Goal: Information Seeking & Learning: Learn about a topic

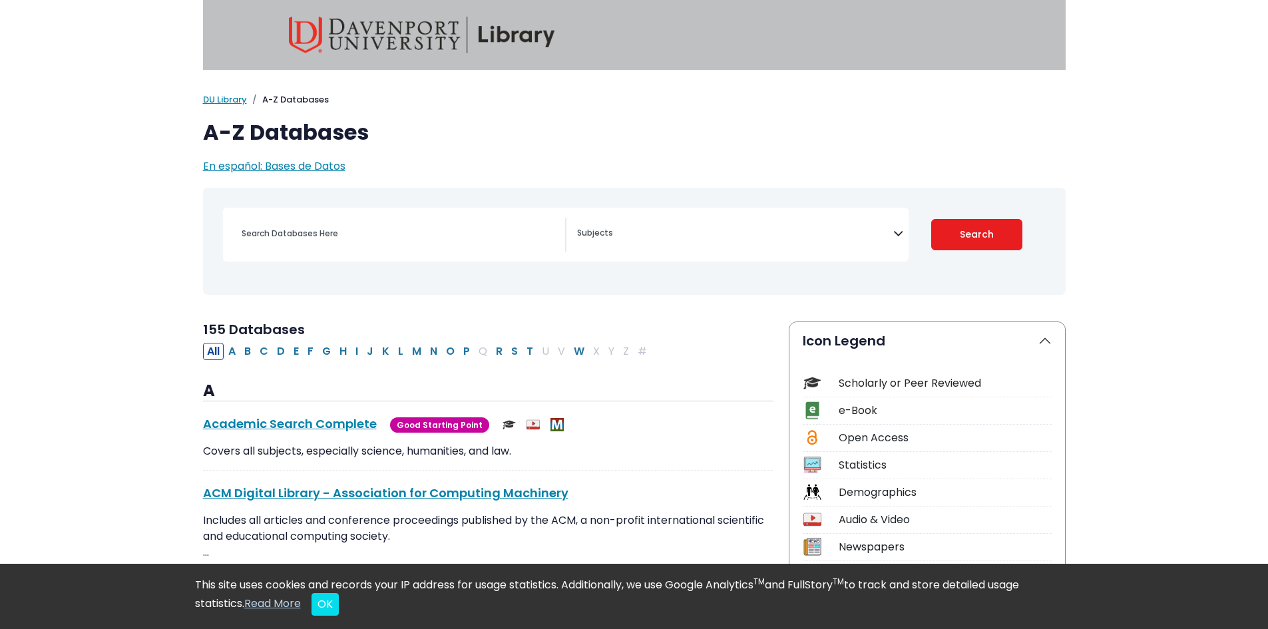
select select "Database Subject Filter"
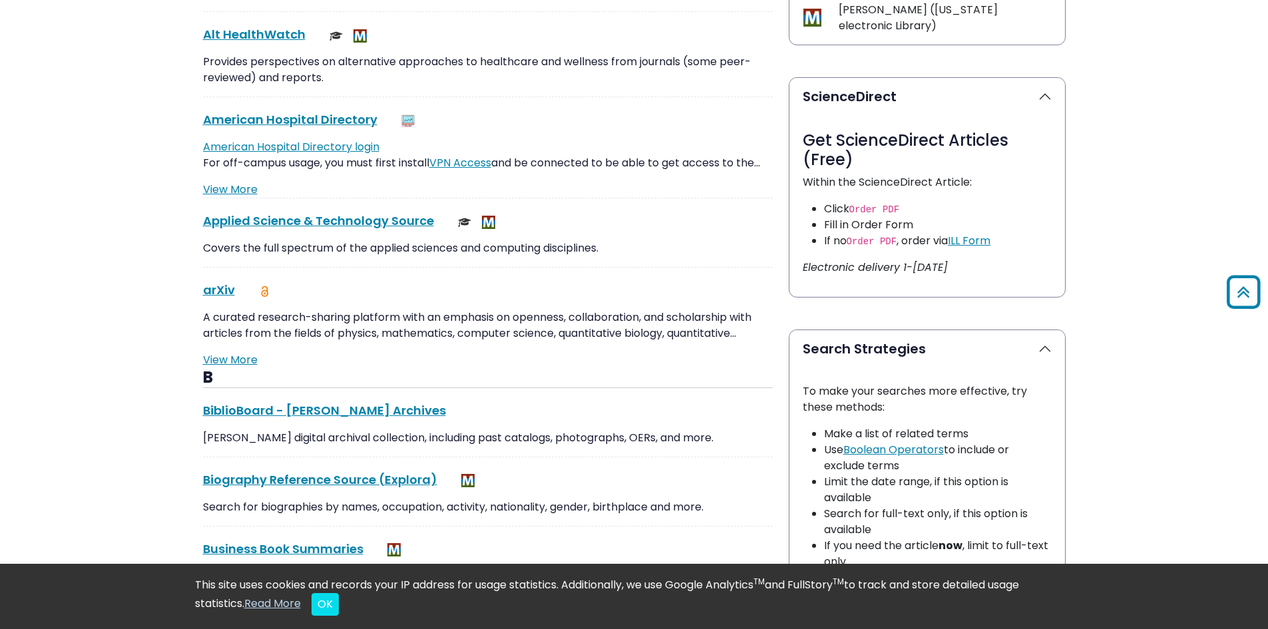
scroll to position [599, 0]
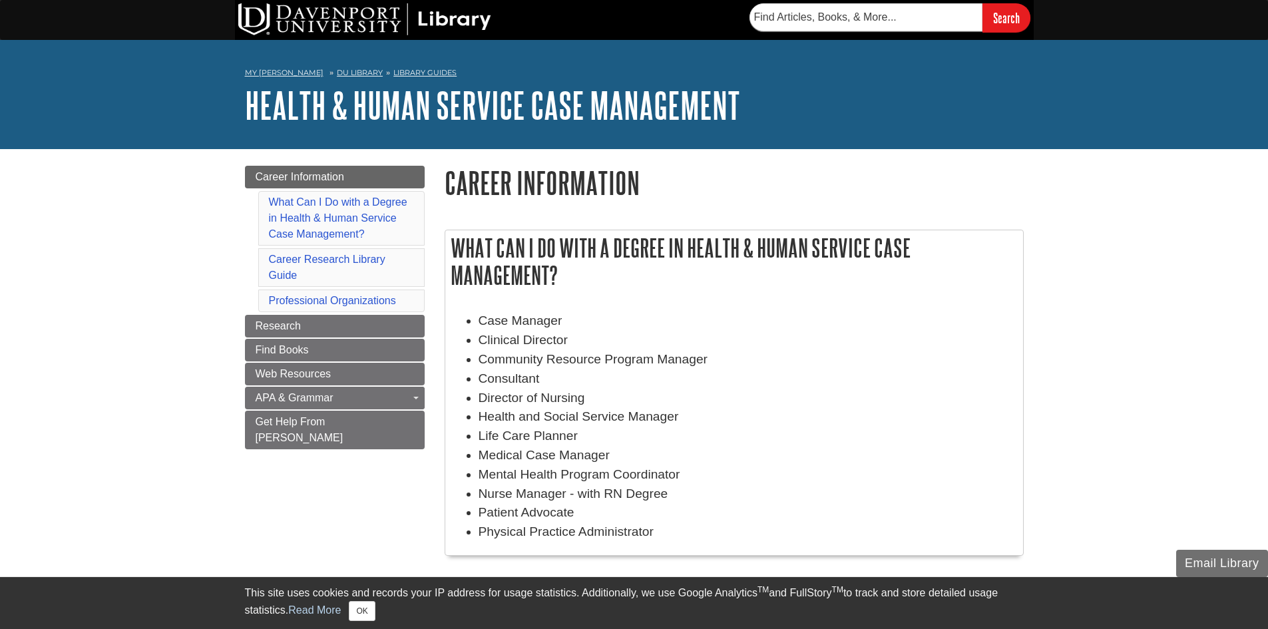
scroll to position [67, 0]
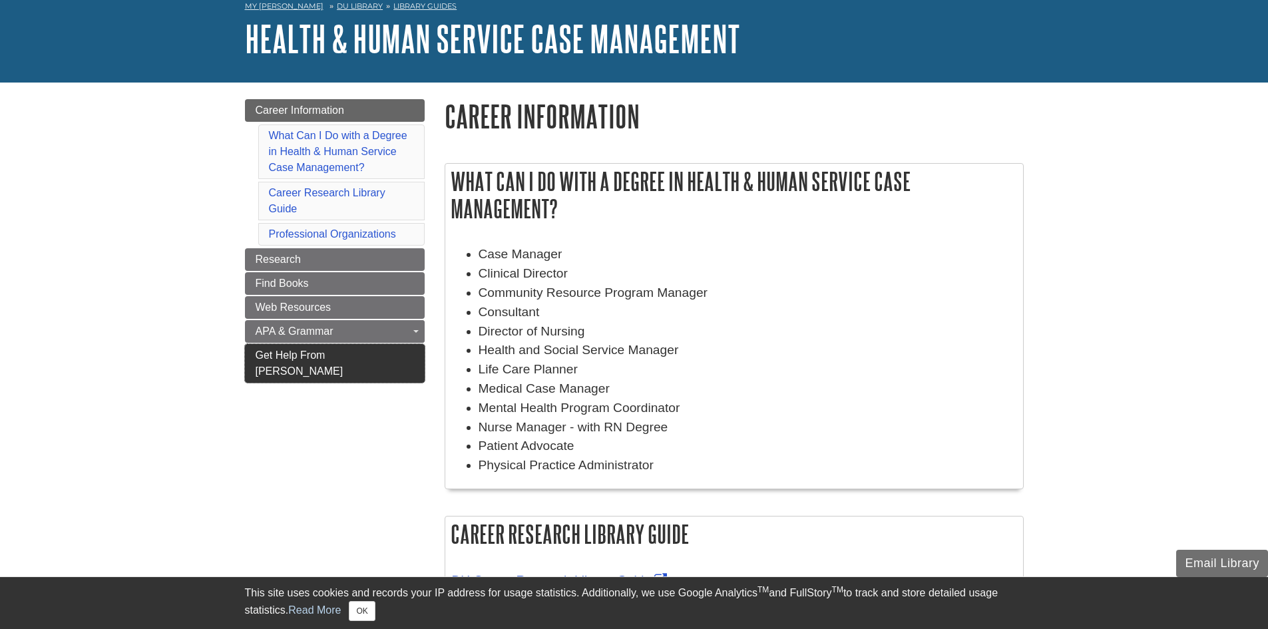
click at [329, 355] on span "Get Help From [PERSON_NAME]" at bounding box center [300, 362] width 88 height 27
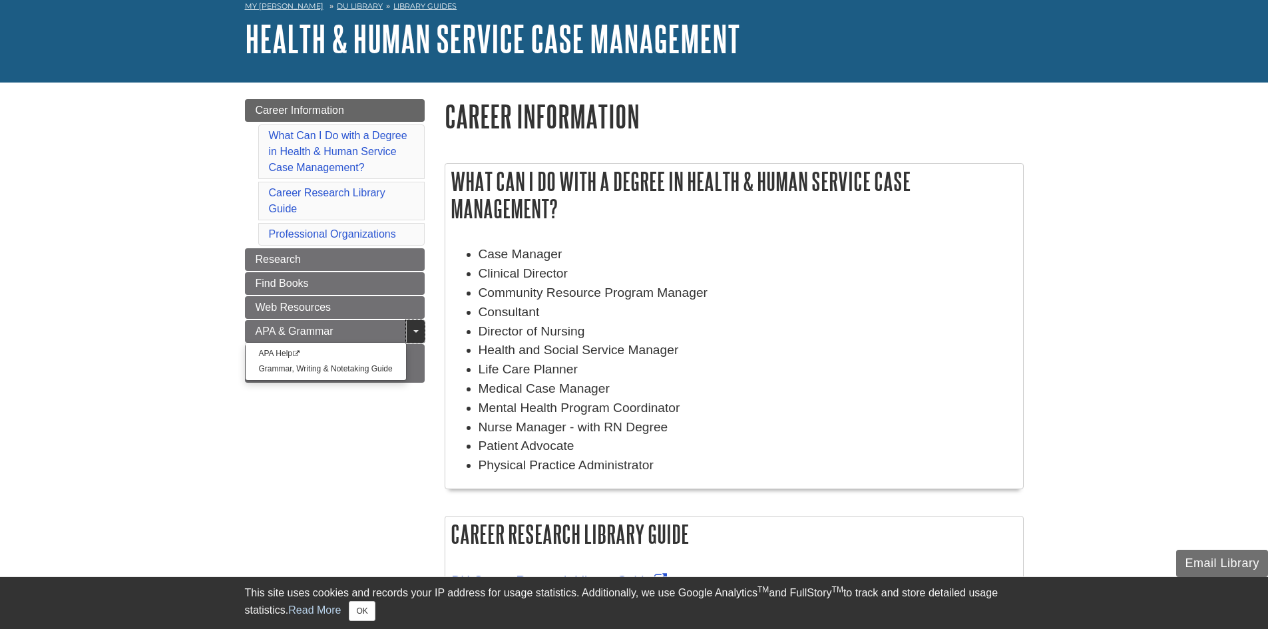
click at [418, 334] on link "Toggle Dropdown" at bounding box center [415, 331] width 19 height 23
click at [350, 261] on link "Research" at bounding box center [335, 259] width 180 height 23
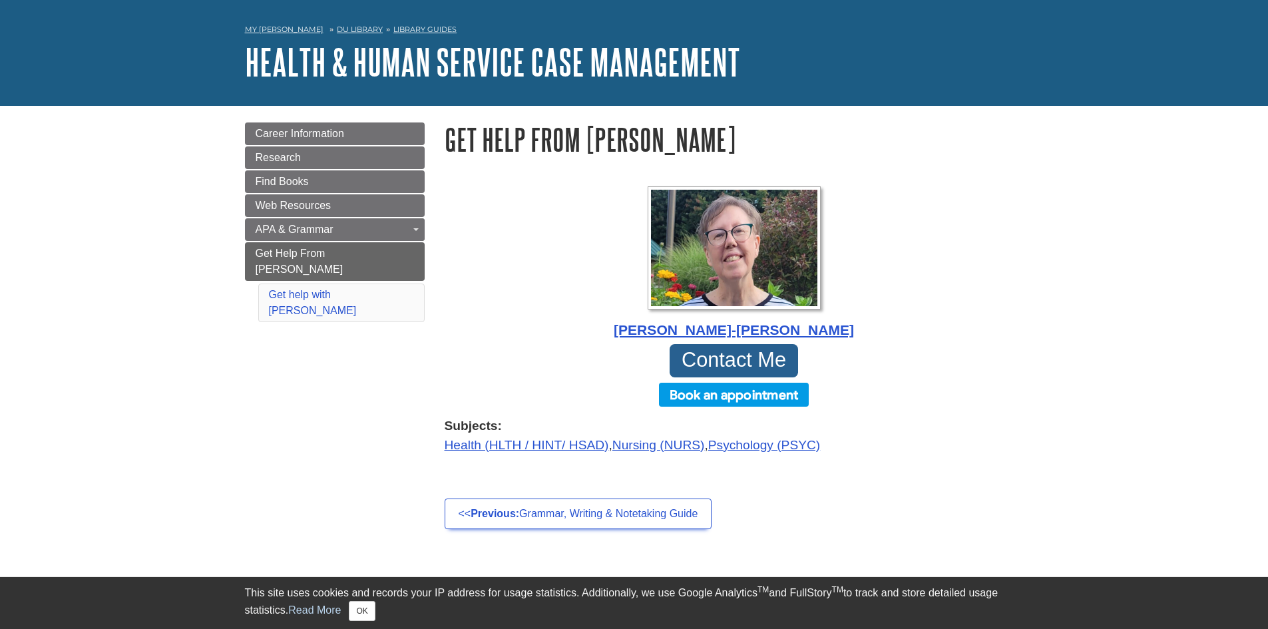
scroll to position [67, 0]
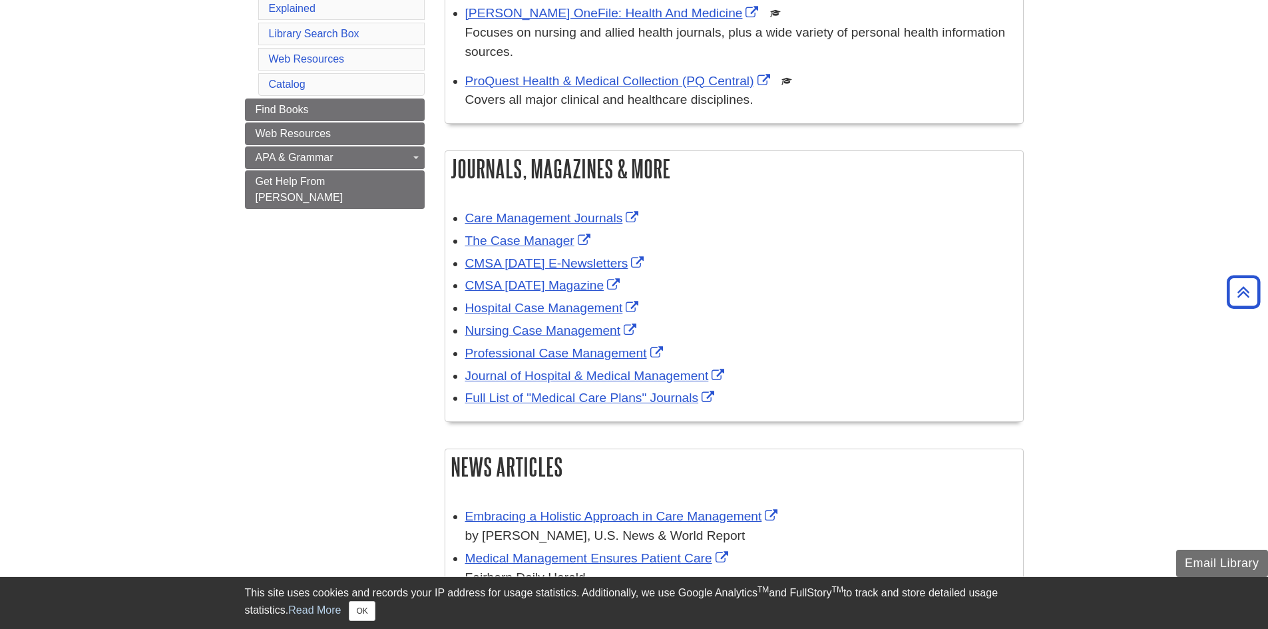
scroll to position [333, 0]
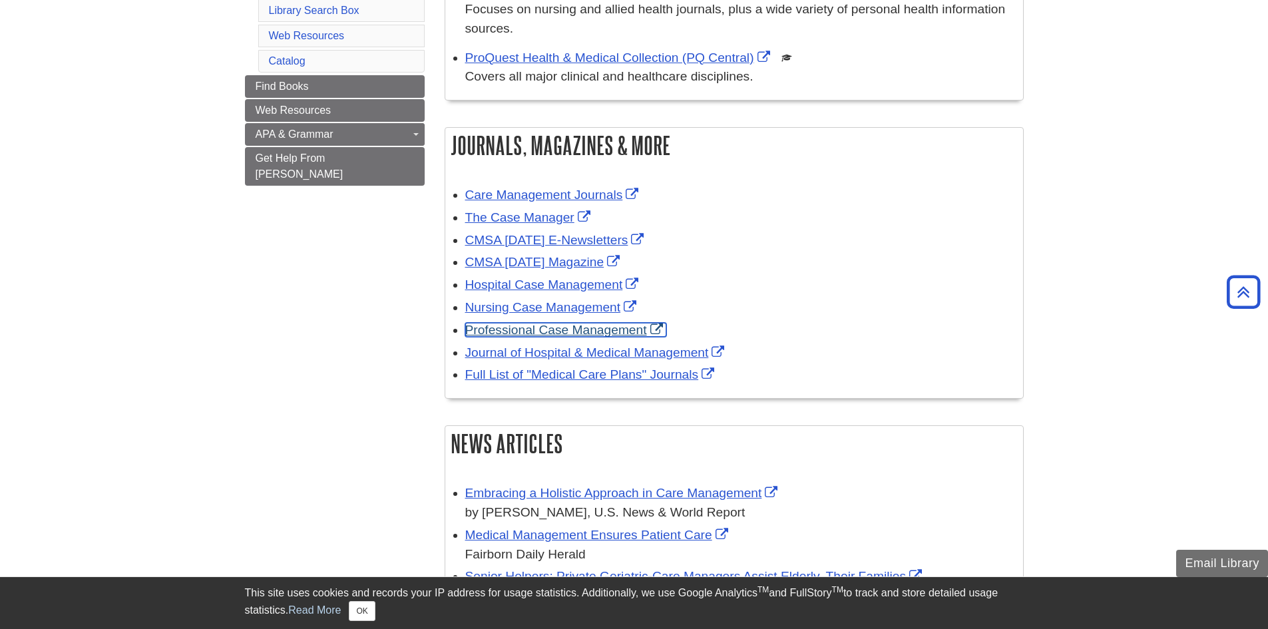
click at [561, 332] on link "Professional Case Management" at bounding box center [565, 330] width 201 height 14
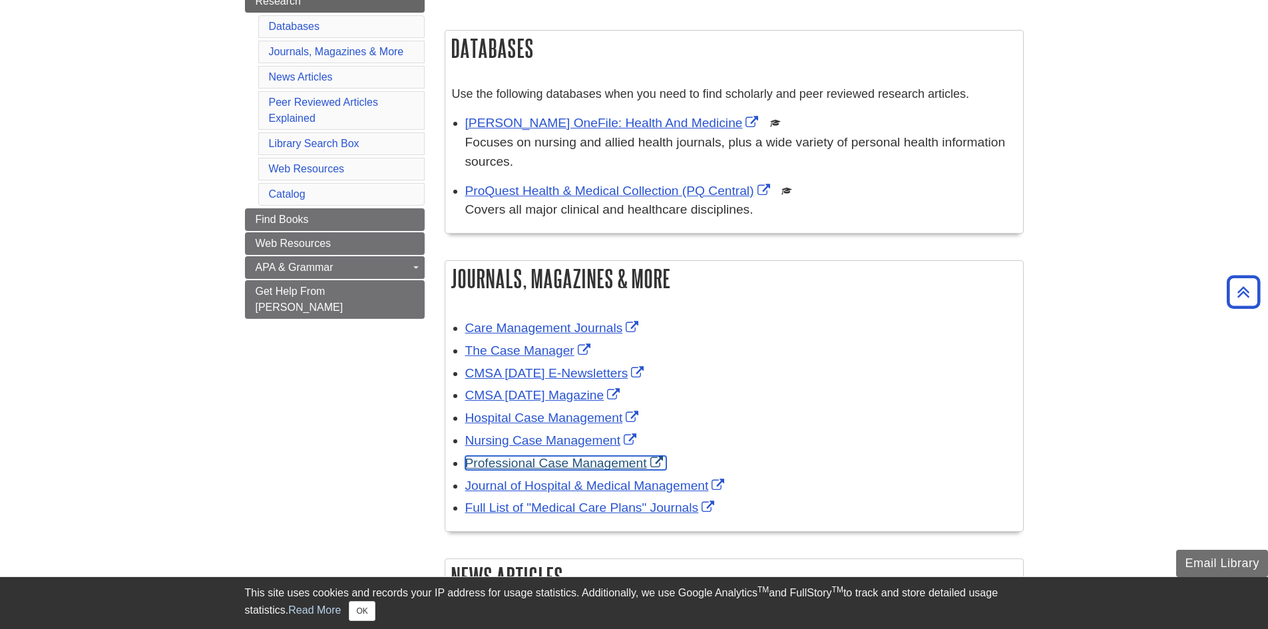
scroll to position [133, 0]
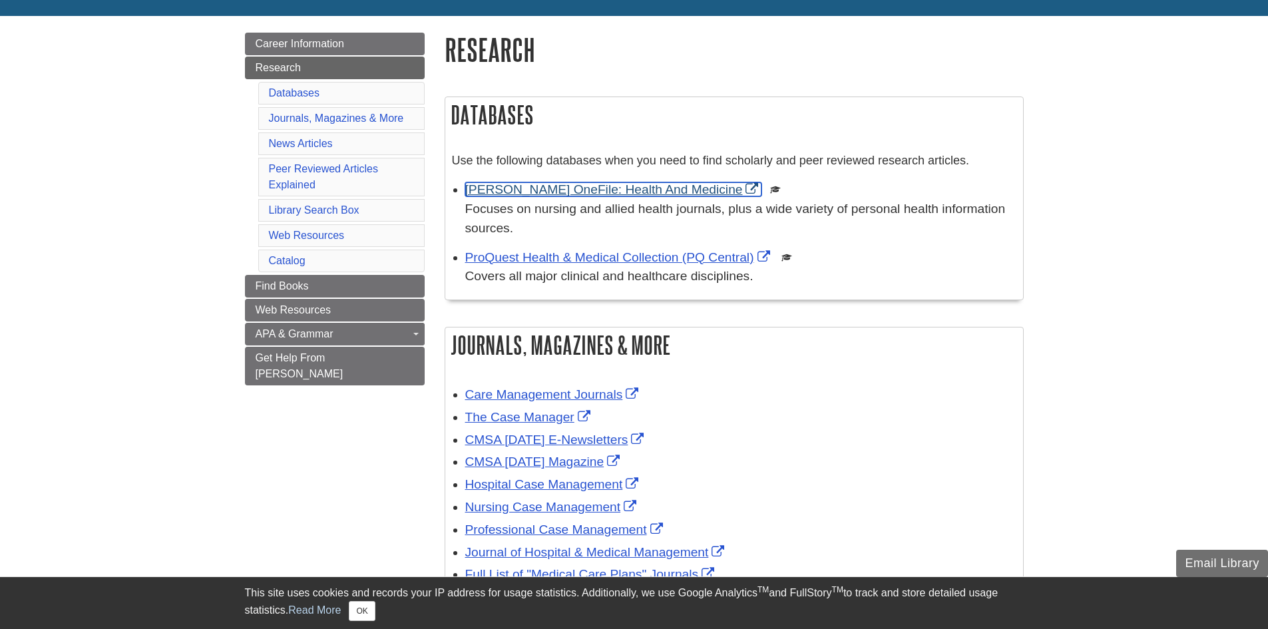
click at [594, 192] on link "[PERSON_NAME] OneFile: Health And Medicine" at bounding box center [613, 189] width 297 height 14
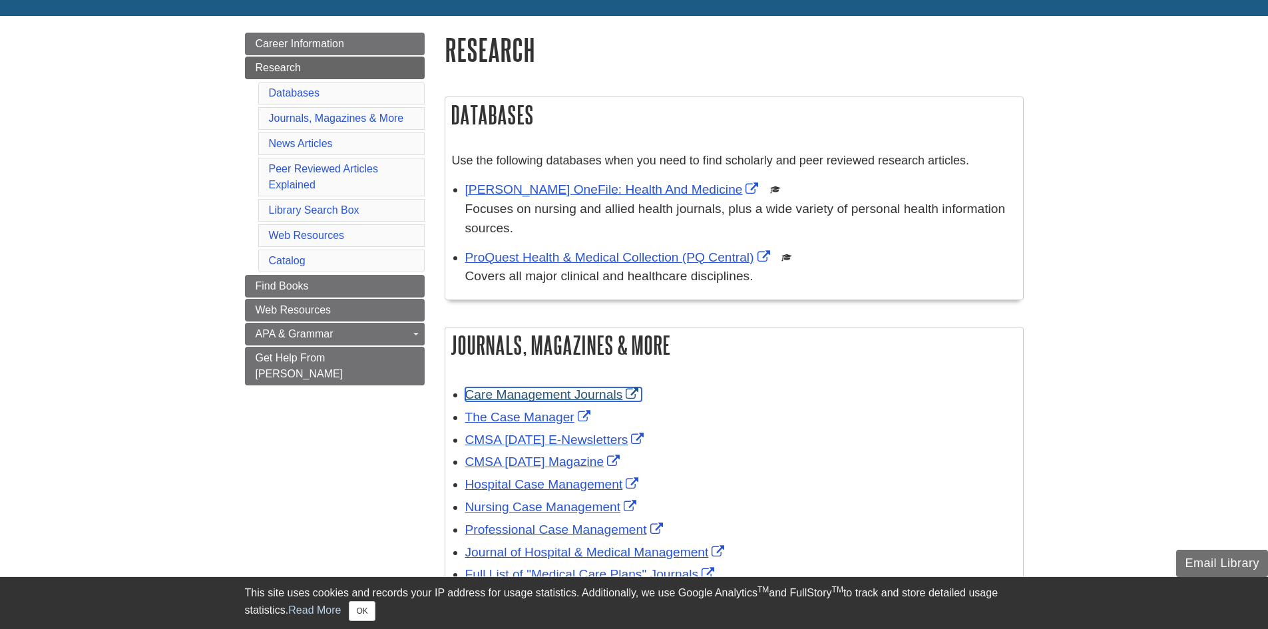
click at [571, 398] on link "Care Management Journals" at bounding box center [553, 394] width 177 height 14
